Goal: Navigation & Orientation: Go to known website

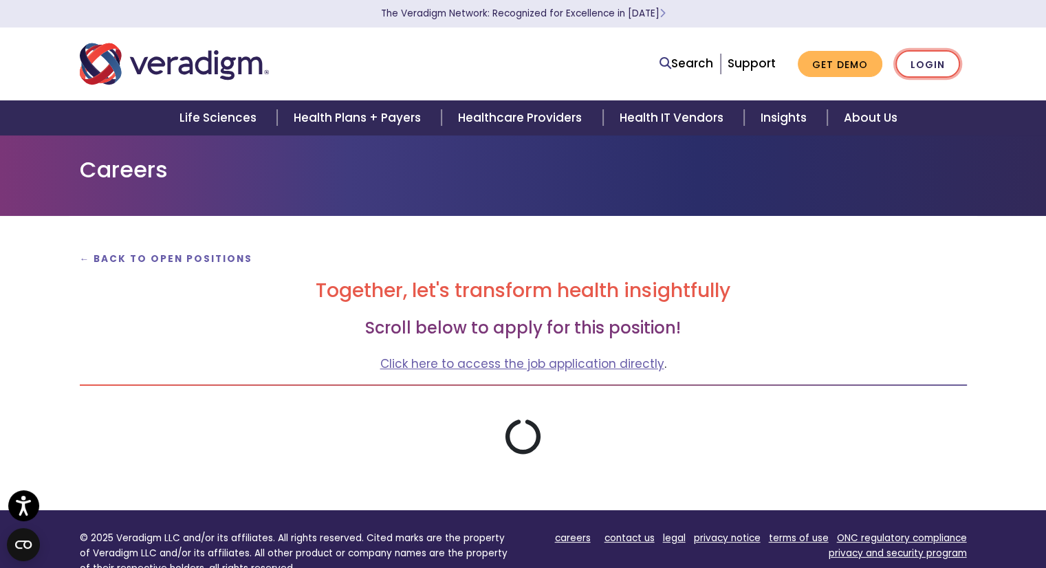
click at [948, 60] on link "Login" at bounding box center [928, 64] width 65 height 28
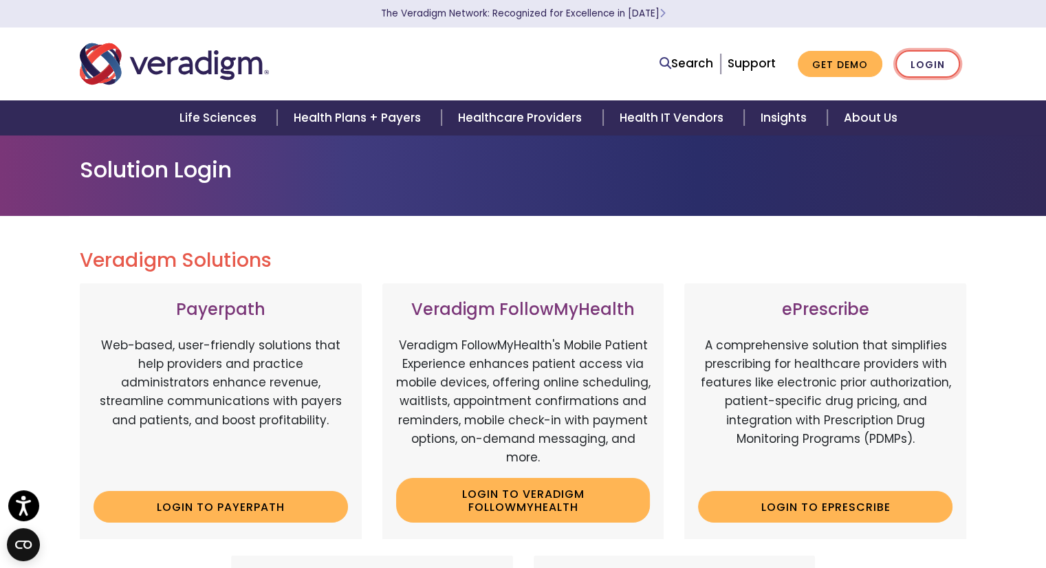
click at [935, 61] on link "Login" at bounding box center [928, 64] width 65 height 28
